Goal: Task Accomplishment & Management: Complete application form

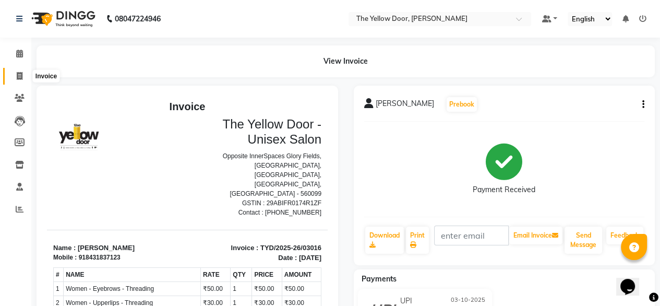
click at [19, 77] on icon at bounding box center [20, 76] width 6 height 8
select select "service"
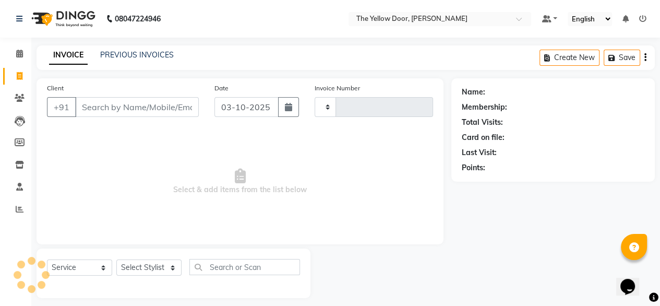
scroll to position [8, 0]
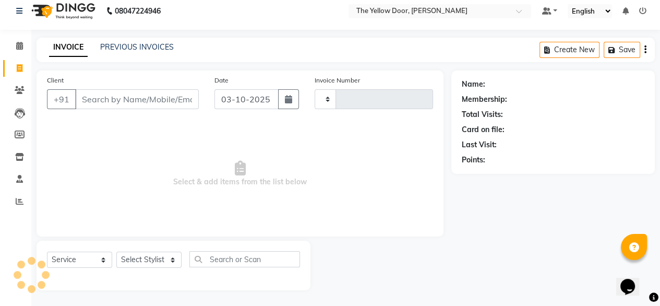
type input "03017"
select select "5650"
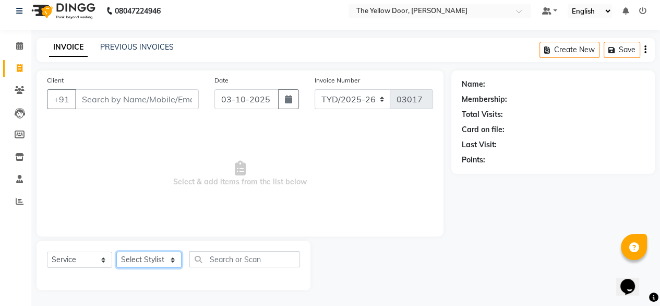
click at [161, 259] on select "Select Stylist" at bounding box center [148, 259] width 65 height 16
select select "41281"
click at [116, 251] on select "Select Stylist [PERSON_NAME] [PERSON_NAME] [PERSON_NAME] Housekeeping Manager […" at bounding box center [148, 259] width 65 height 16
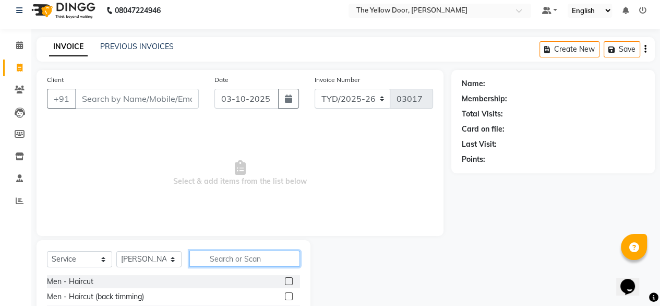
click at [259, 259] on input "text" at bounding box center [244, 258] width 111 height 16
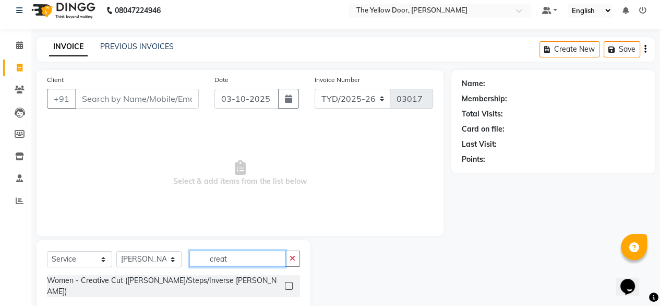
type input "creat"
click at [289, 283] on label at bounding box center [289, 286] width 8 height 8
click at [289, 283] on input "checkbox" at bounding box center [288, 286] width 7 height 7
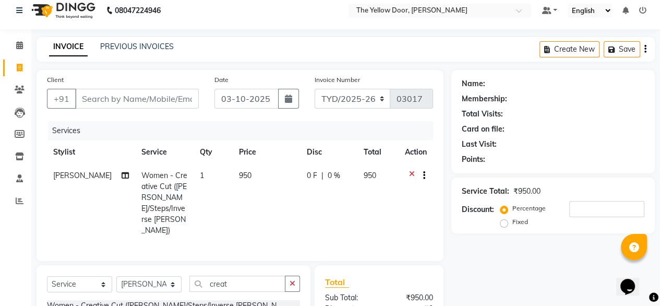
checkbox input "false"
click at [167, 276] on select "Select Stylist [PERSON_NAME] [PERSON_NAME] [PERSON_NAME] Housekeeping Manager […" at bounding box center [148, 284] width 65 height 16
select select "65677"
click at [116, 276] on select "Select Stylist [PERSON_NAME] [PERSON_NAME] [PERSON_NAME] Housekeeping Manager […" at bounding box center [148, 284] width 65 height 16
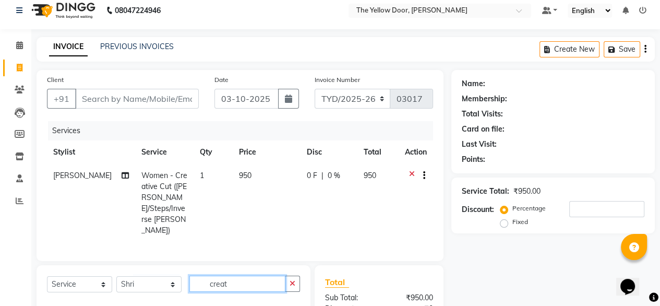
click at [257, 275] on input "creat" at bounding box center [237, 283] width 96 height 16
type input "c"
type input "t"
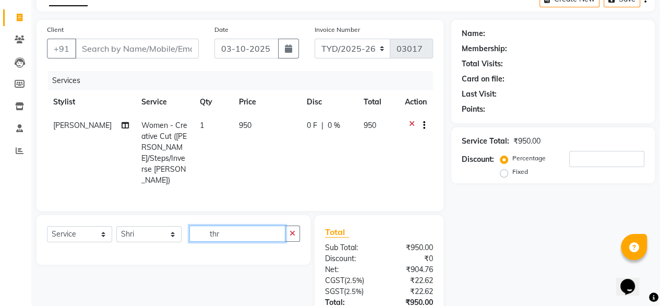
scroll to position [58, 0]
type input "t"
type input "i"
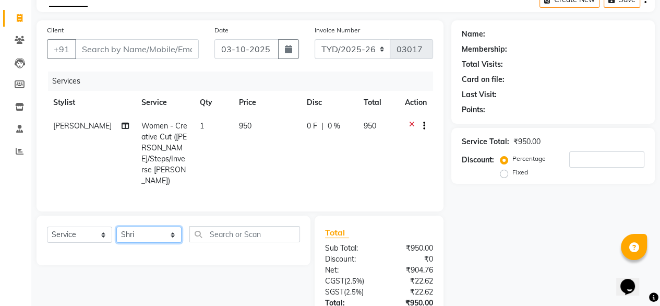
click at [171, 226] on select "Select Stylist [PERSON_NAME] [PERSON_NAME] [PERSON_NAME] Housekeeping Manager […" at bounding box center [148, 234] width 65 height 16
select select "34815"
click at [116, 226] on select "Select Stylist [PERSON_NAME] [PERSON_NAME] [PERSON_NAME] Housekeeping Manager […" at bounding box center [148, 234] width 65 height 16
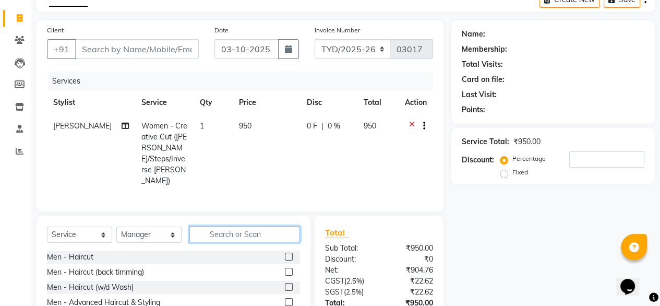
click at [240, 226] on input "text" at bounding box center [244, 234] width 111 height 16
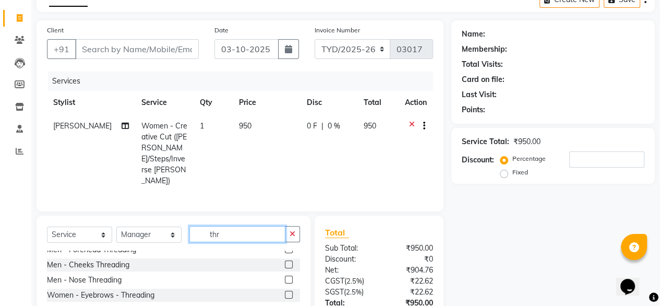
scroll to position [23, 0]
type input "thr"
click at [285, 290] on label at bounding box center [289, 294] width 8 height 8
click at [285, 291] on input "checkbox" at bounding box center [288, 294] width 7 height 7
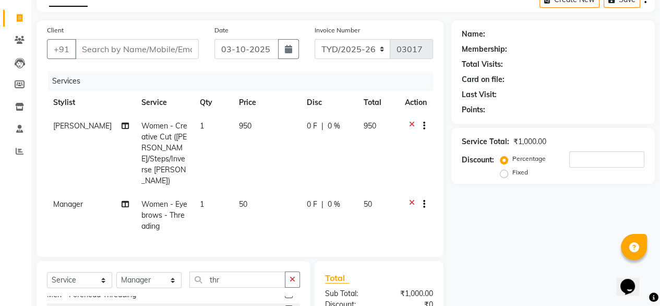
checkbox input "false"
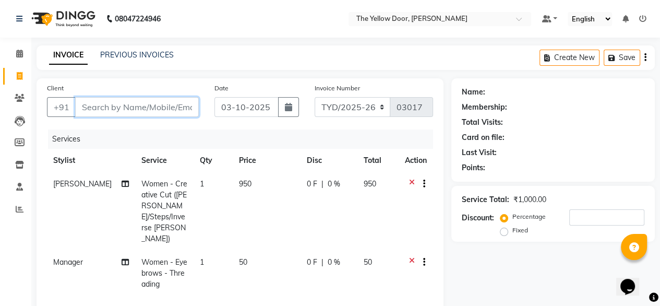
click at [161, 105] on input "Client" at bounding box center [137, 107] width 124 height 20
type input "0"
click at [126, 103] on input "Client" at bounding box center [137, 107] width 124 height 20
click at [142, 109] on input "Client" at bounding box center [137, 107] width 124 height 20
click at [160, 103] on input "Client" at bounding box center [137, 107] width 124 height 20
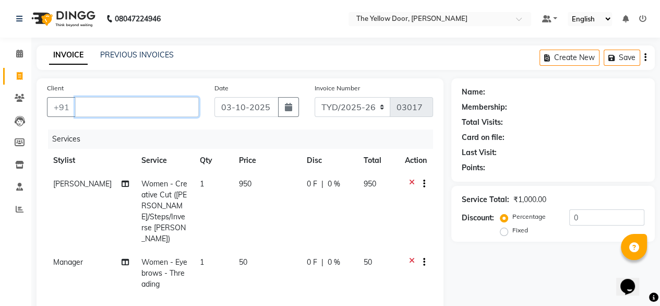
click at [129, 109] on input "Client" at bounding box center [137, 107] width 124 height 20
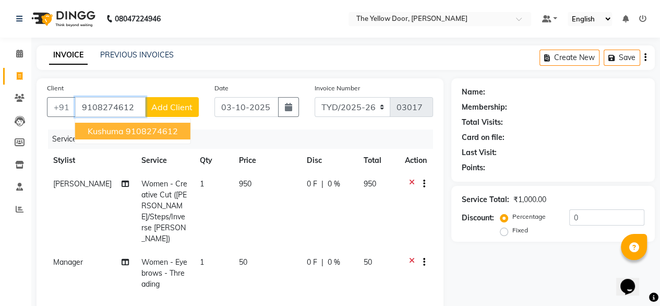
click at [131, 134] on ngb-highlight "9108274612" at bounding box center [152, 131] width 52 height 10
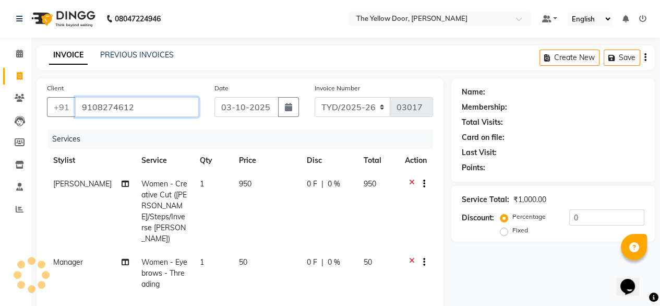
scroll to position [169, 0]
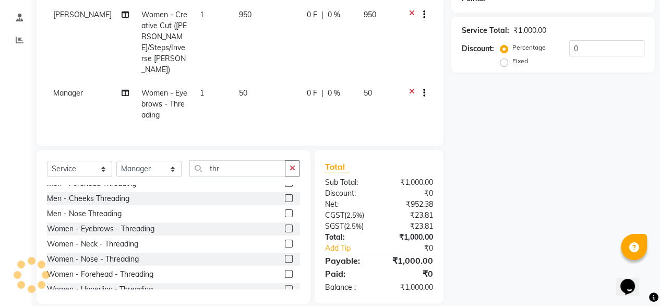
type input "9108274612"
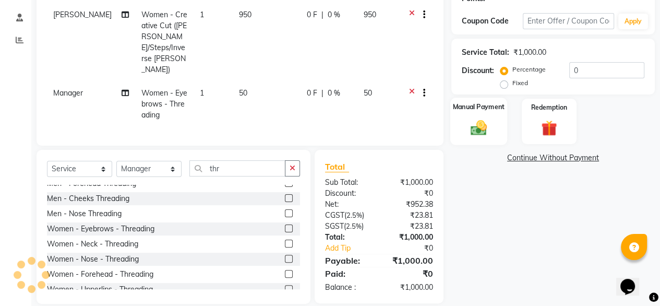
click at [472, 118] on img at bounding box center [478, 127] width 27 height 19
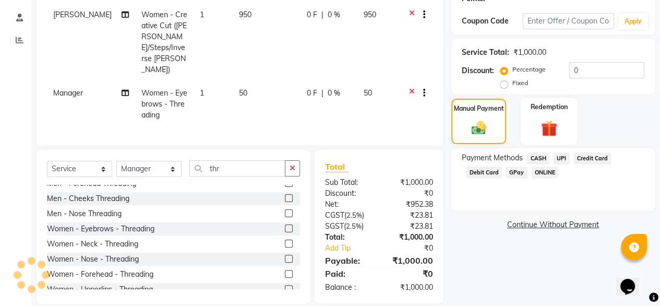
select select "1: Object"
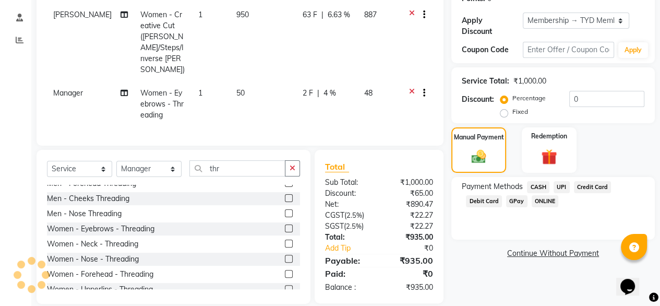
radio input "false"
radio input "true"
click at [561, 181] on span "UPI" at bounding box center [561, 187] width 16 height 12
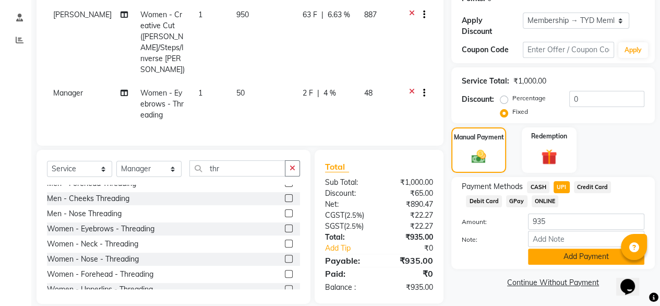
click at [567, 254] on button "Add Payment" at bounding box center [586, 256] width 116 height 16
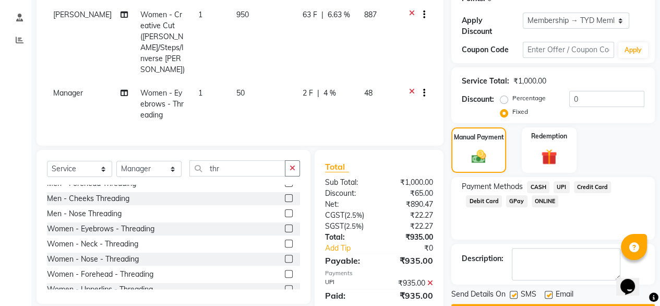
scroll to position [190, 0]
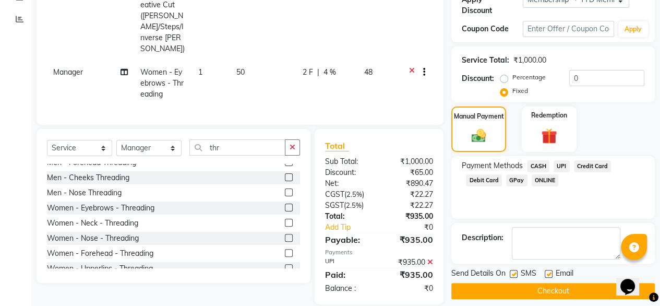
click at [550, 270] on label at bounding box center [549, 274] width 8 height 8
click at [550, 271] on input "checkbox" at bounding box center [548, 274] width 7 height 7
checkbox input "false"
click at [541, 283] on button "Checkout" at bounding box center [552, 291] width 203 height 16
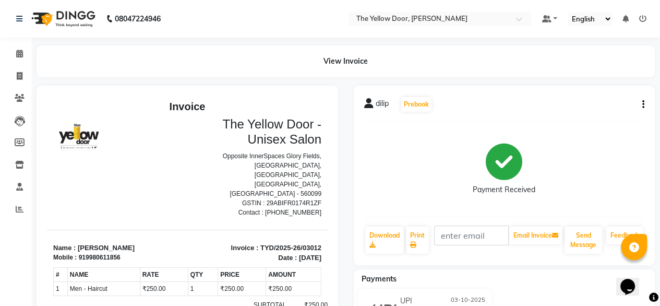
click at [213, 205] on div "Invoice The Yellow Door - Unisex Salon Opposite InnerSpaces Glory Fields, [GEOG…" at bounding box center [187, 259] width 281 height 319
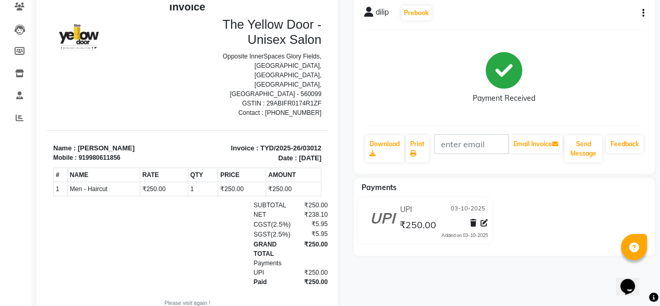
scroll to position [92, 0]
click at [21, 118] on icon at bounding box center [20, 117] width 8 height 8
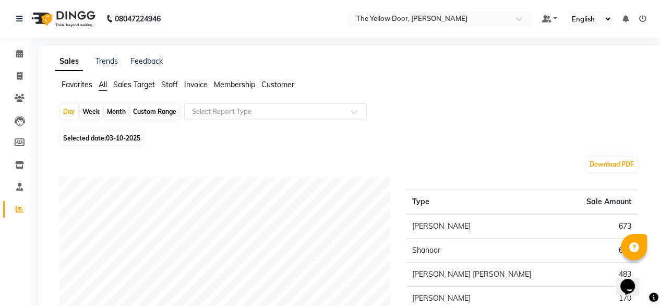
click at [119, 111] on div "Month" at bounding box center [116, 111] width 24 height 15
select select "10"
select select "2025"
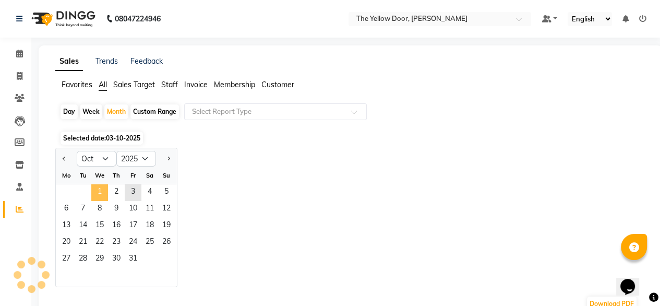
click at [97, 190] on span "1" at bounding box center [99, 192] width 17 height 17
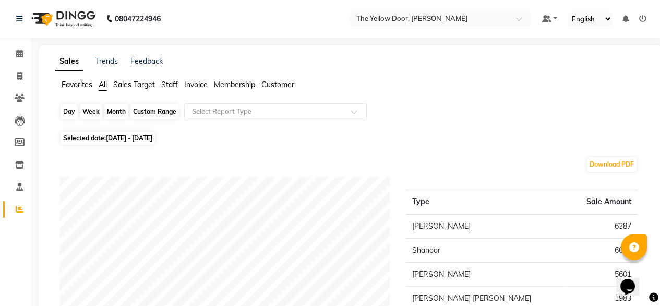
click at [118, 113] on div "Month" at bounding box center [116, 111] width 24 height 15
select select "10"
select select "2025"
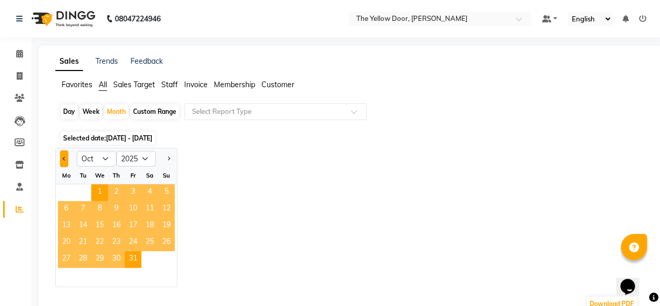
click at [66, 163] on button "Previous month" at bounding box center [64, 158] width 8 height 17
select select "9"
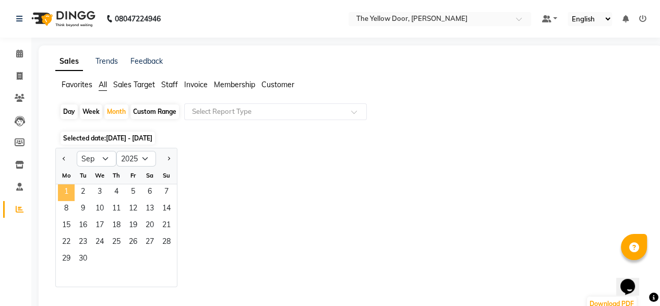
click at [73, 190] on span "1" at bounding box center [66, 192] width 17 height 17
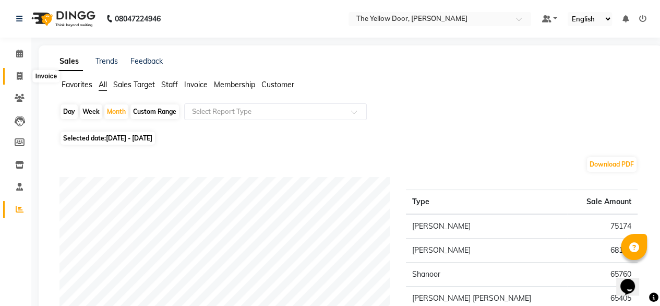
click at [19, 77] on icon at bounding box center [20, 76] width 6 height 8
select select "service"
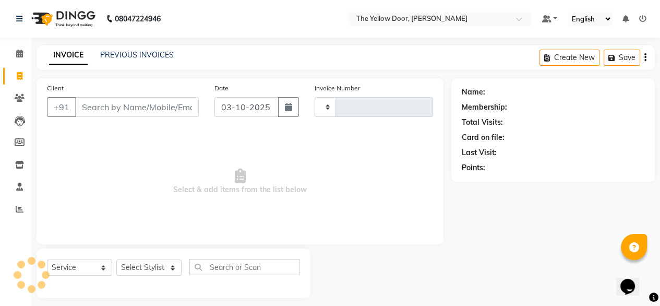
scroll to position [8, 0]
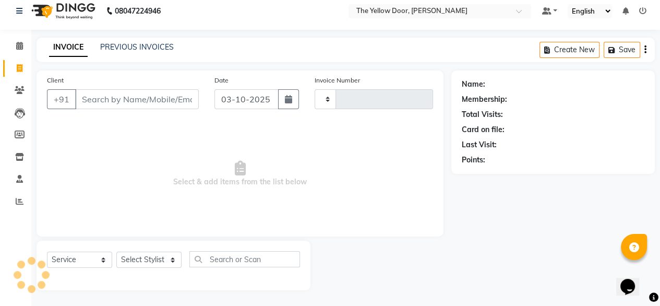
type input "03017"
select select "5650"
